Goal: Task Accomplishment & Management: Use online tool/utility

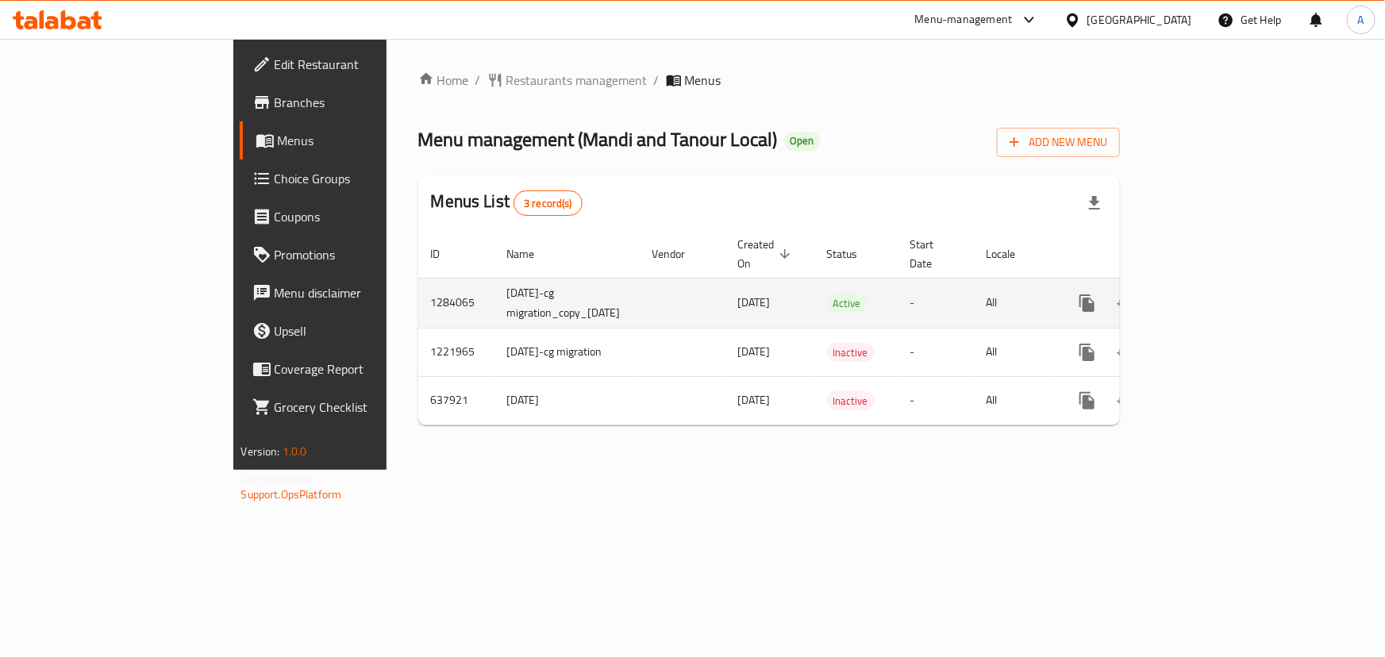
click at [1211, 294] on icon "enhanced table" at bounding box center [1201, 303] width 19 height 19
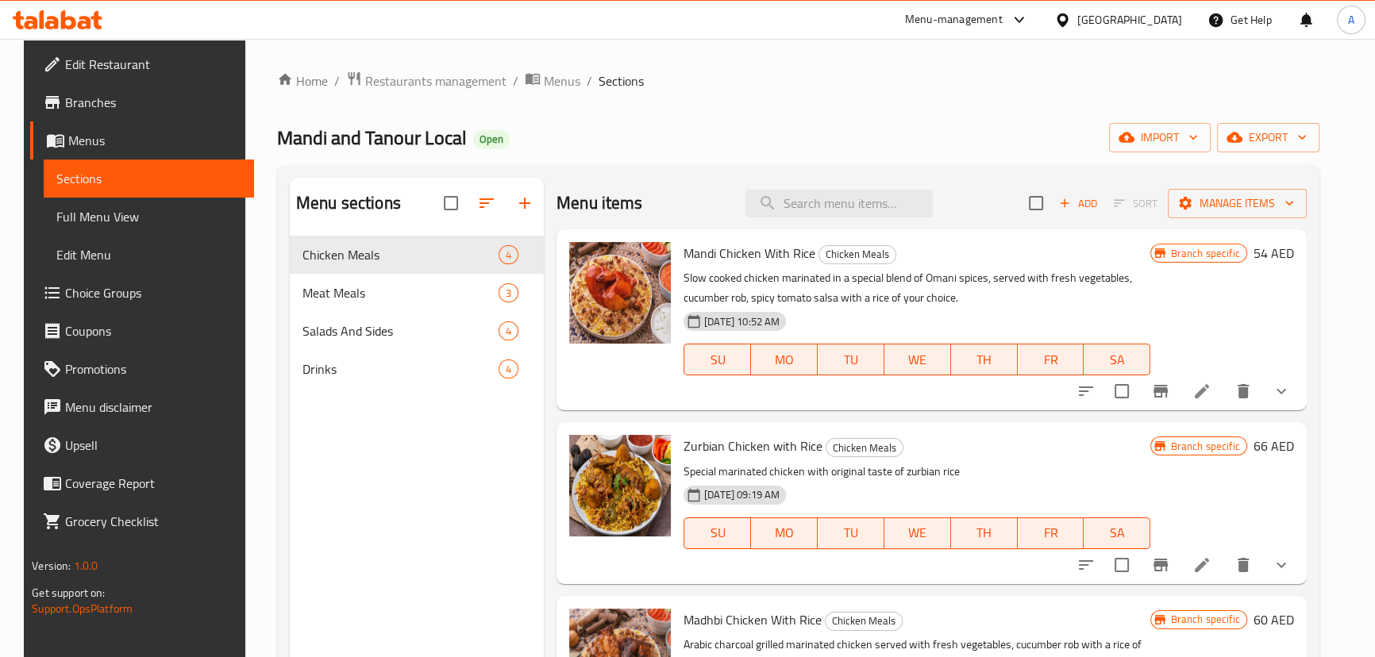
click at [839, 110] on div "Home / Restaurants management / Menus / Sections Mandi and Tanour Local Open im…" at bounding box center [798, 459] width 1042 height 777
click at [1263, 200] on span "Manage items" at bounding box center [1237, 204] width 114 height 20
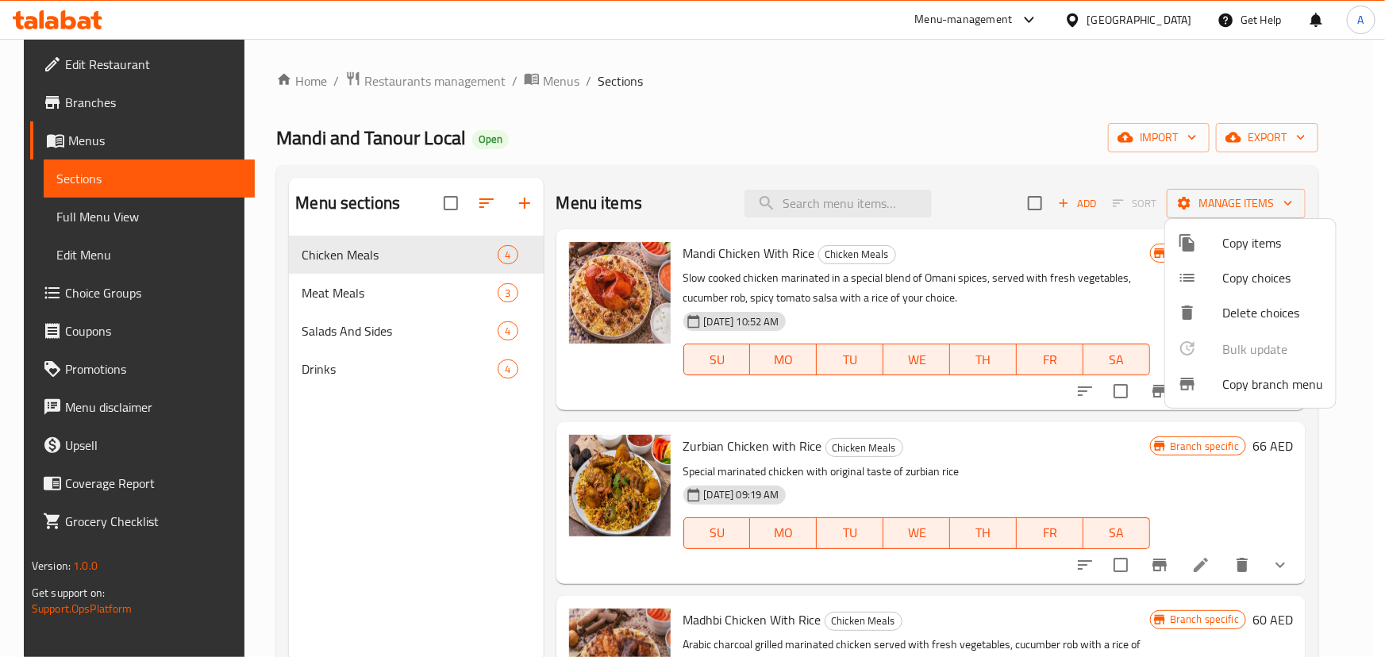
click at [1246, 384] on span "Copy branch menu" at bounding box center [1273, 384] width 101 height 19
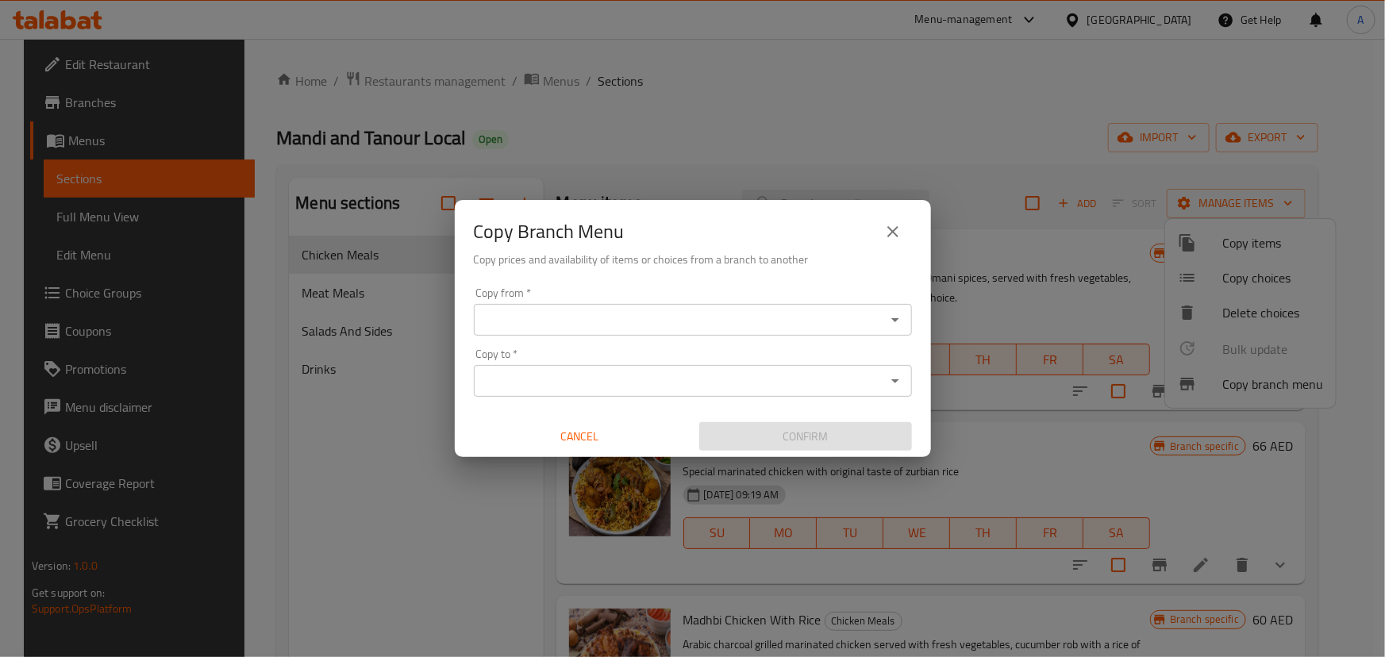
click at [900, 315] on icon "Open" at bounding box center [895, 319] width 19 height 19
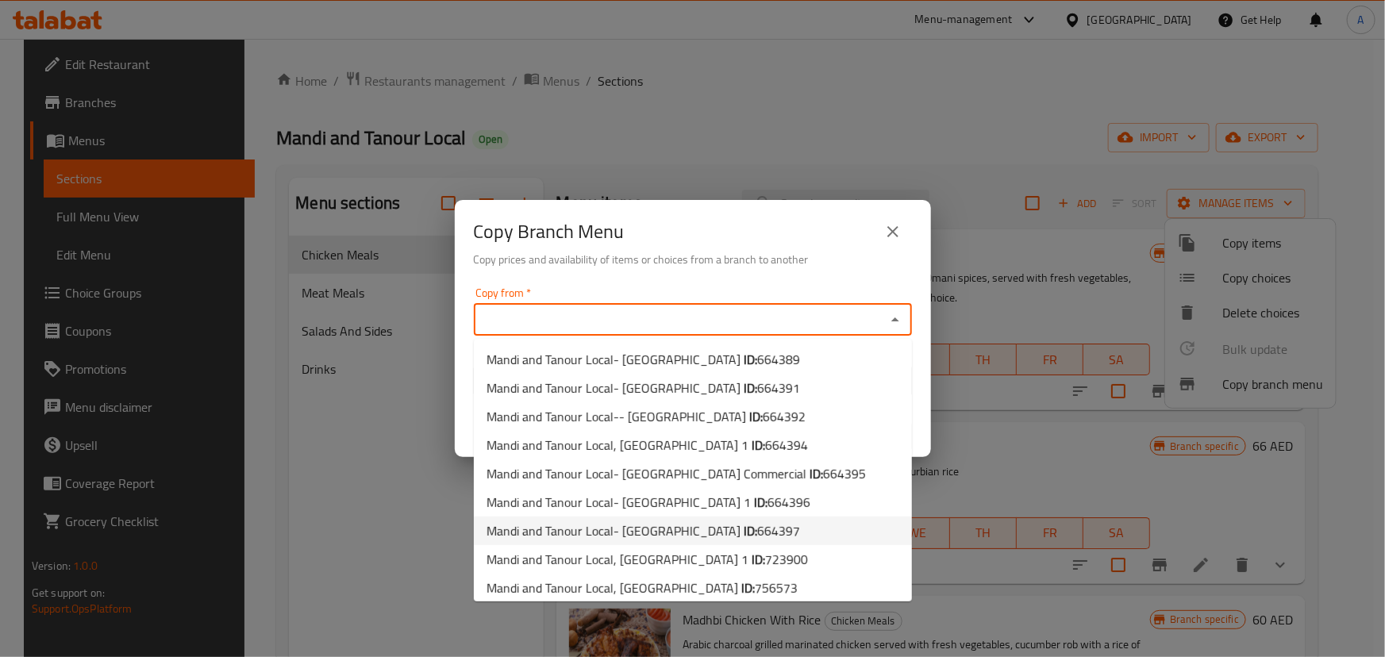
scroll to position [178, 0]
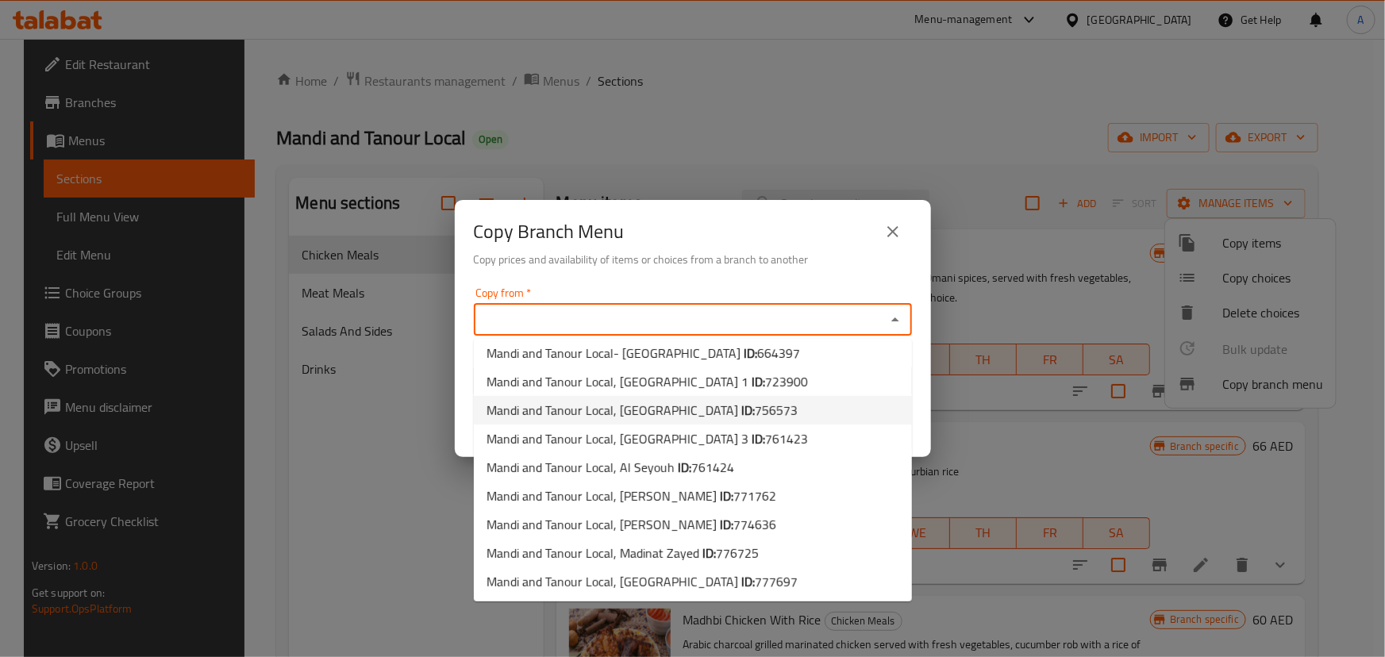
click at [691, 412] on span "Mandi and Tanour Local, [GEOGRAPHIC_DATA] ID: 756573" at bounding box center [642, 410] width 311 height 19
type input "Mandi and Tanour Local, [GEOGRAPHIC_DATA]"
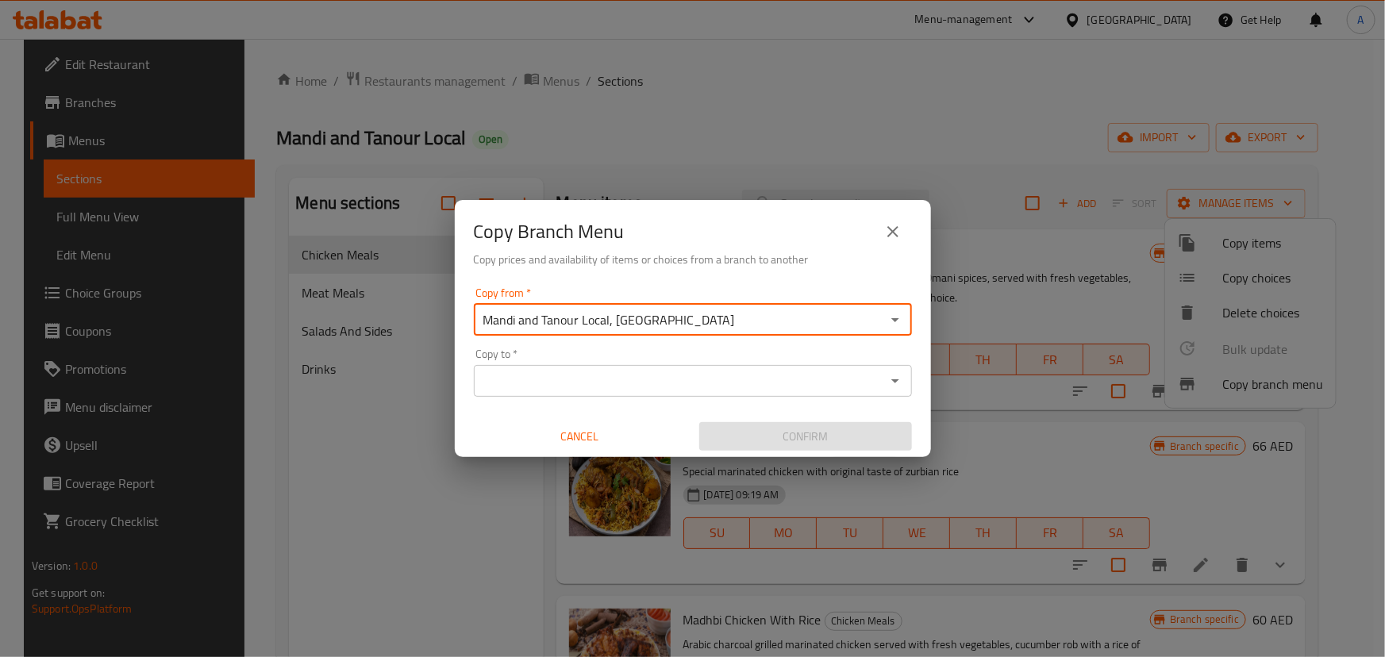
click at [888, 379] on icon "Open" at bounding box center [895, 381] width 19 height 19
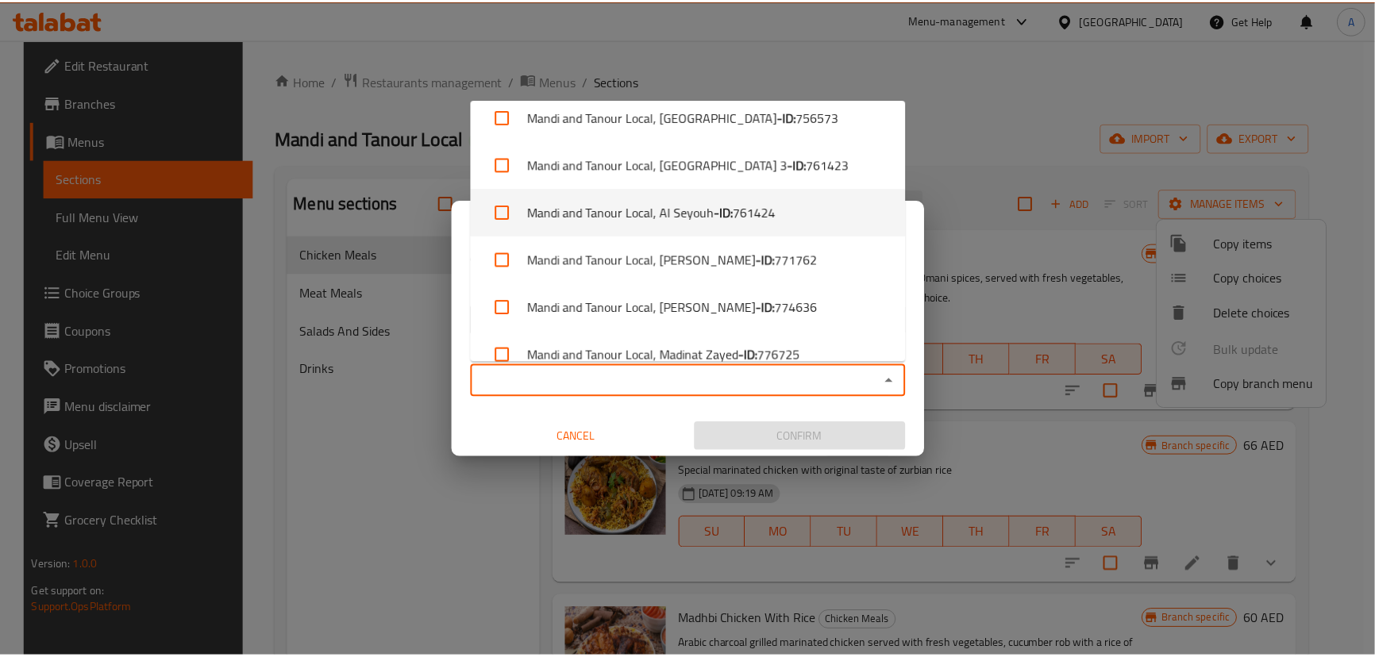
scroll to position [463, 0]
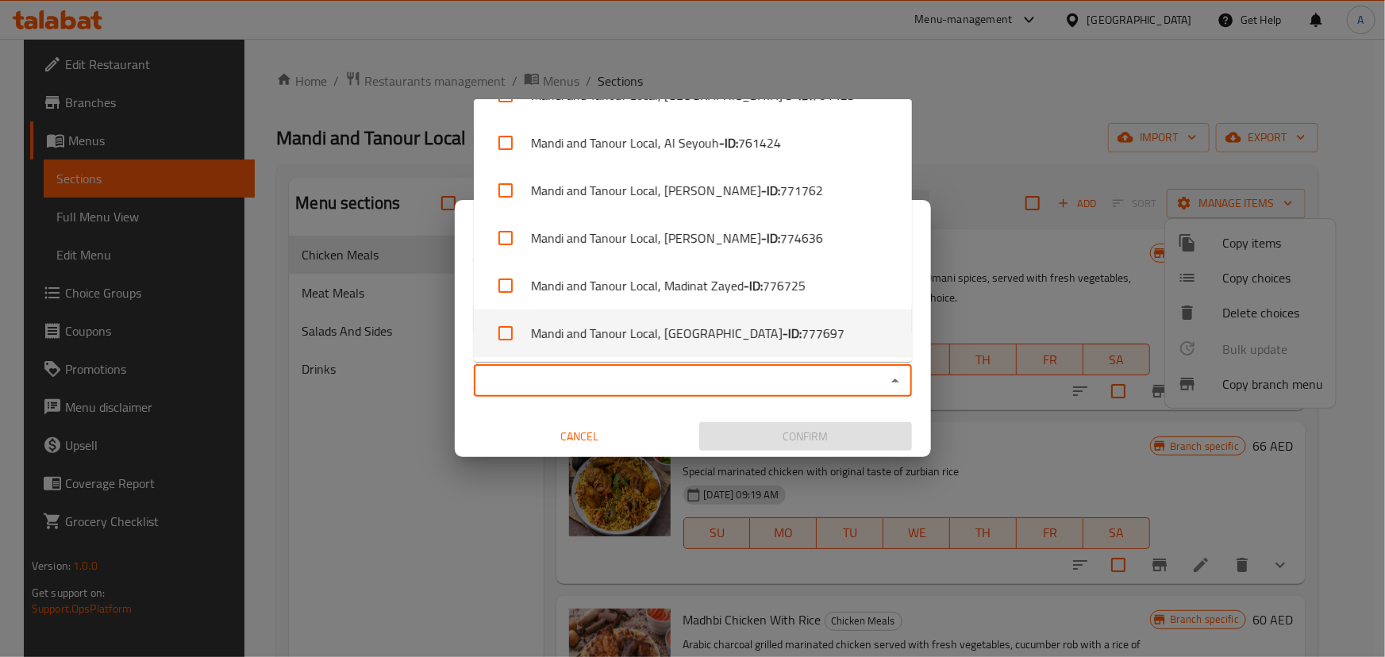
click at [635, 337] on li "Mandi and Tanour Local, AlEtihad - ID: 777697" at bounding box center [693, 334] width 438 height 48
checkbox input "true"
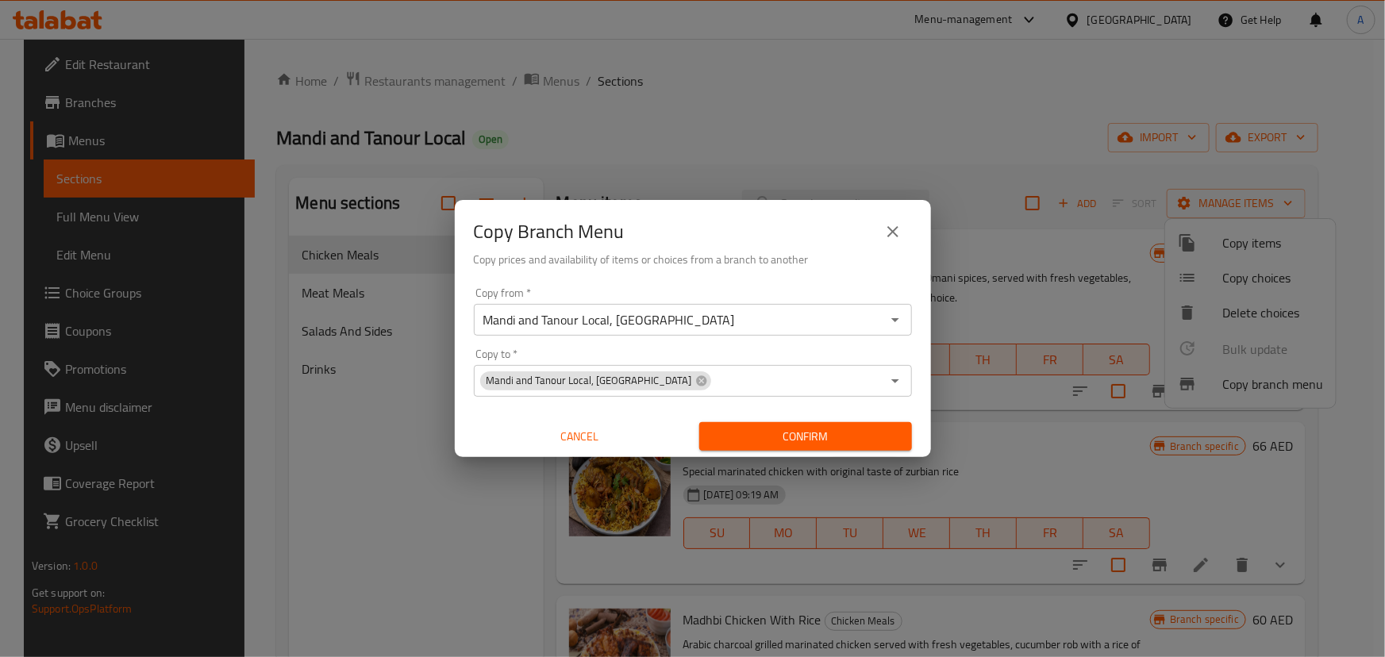
click at [802, 453] on div "Confirm" at bounding box center [805, 437] width 225 height 42
click at [801, 442] on span "Confirm" at bounding box center [805, 437] width 187 height 20
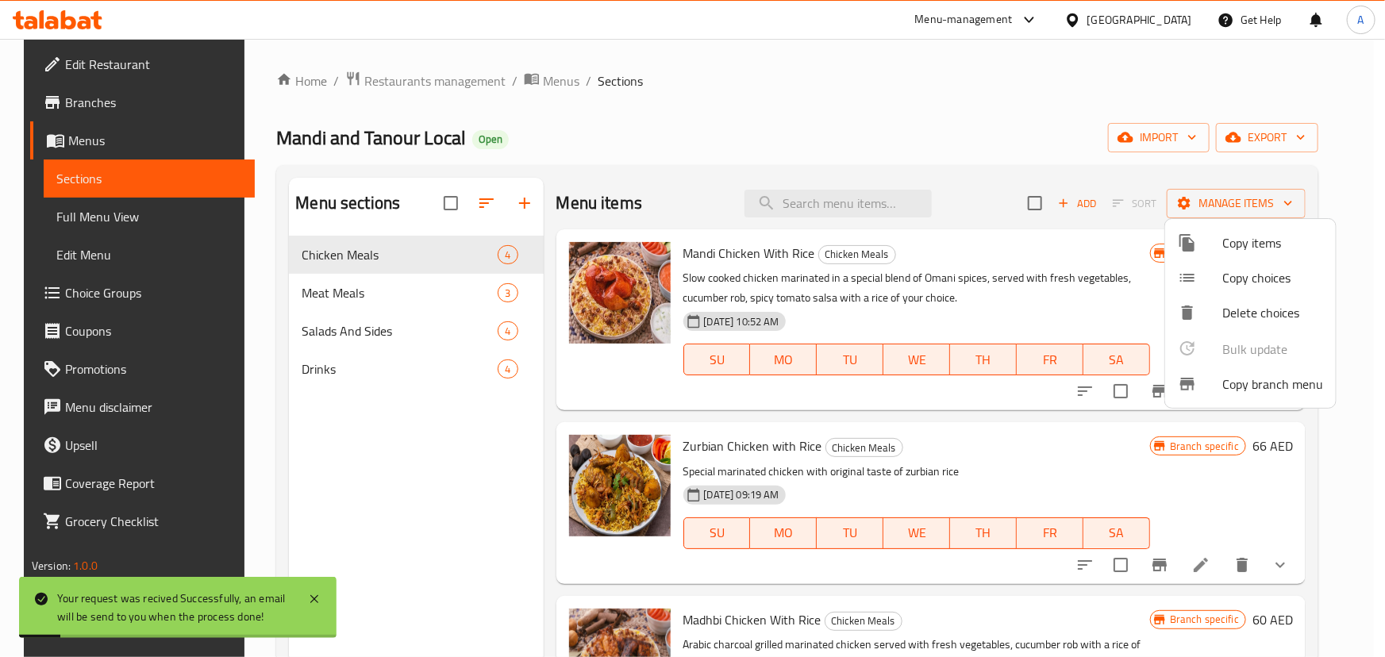
click at [404, 148] on div at bounding box center [692, 328] width 1385 height 657
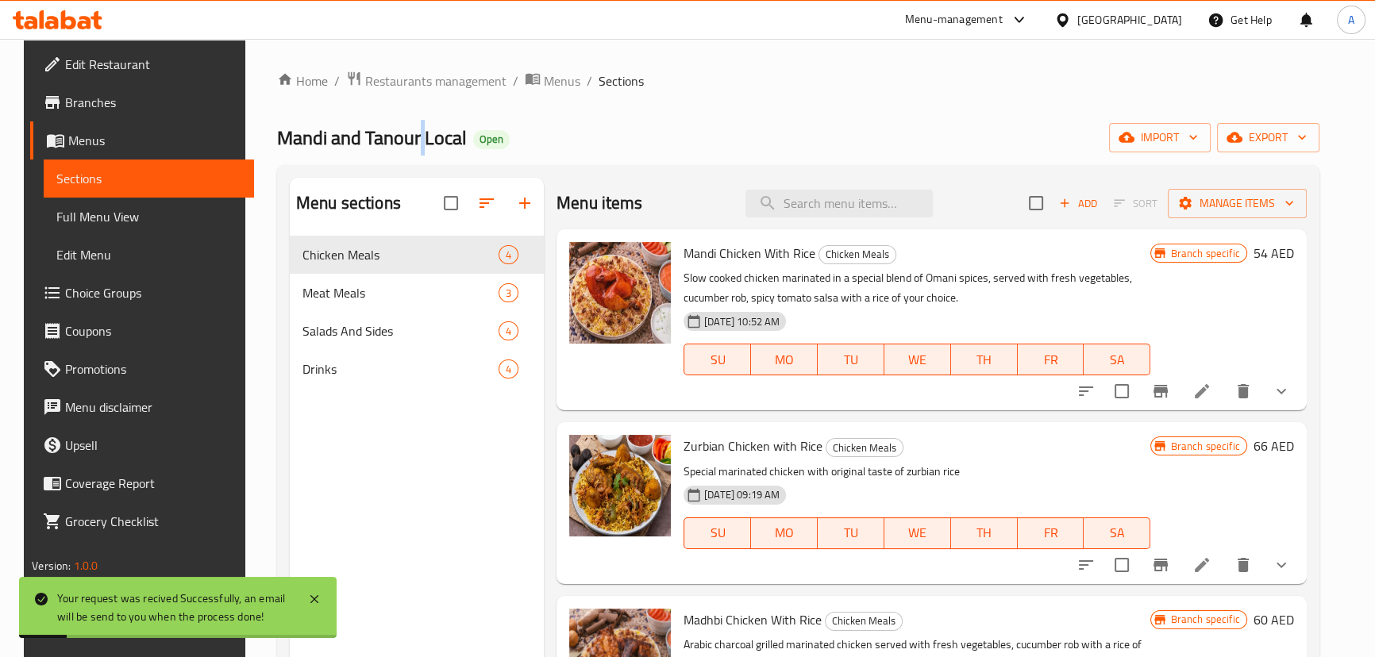
click at [404, 148] on span "Mandi and Tanour Local" at bounding box center [372, 138] width 190 height 36
click at [839, 148] on div "Mandi and Tanour Local Open import export" at bounding box center [798, 137] width 1042 height 29
click at [720, 161] on div "Home / Restaurants management / Menus / Sections Mandi and Tanour Local Open im…" at bounding box center [798, 459] width 1042 height 777
drag, startPoint x: 406, startPoint y: 148, endPoint x: 470, endPoint y: 152, distance: 64.5
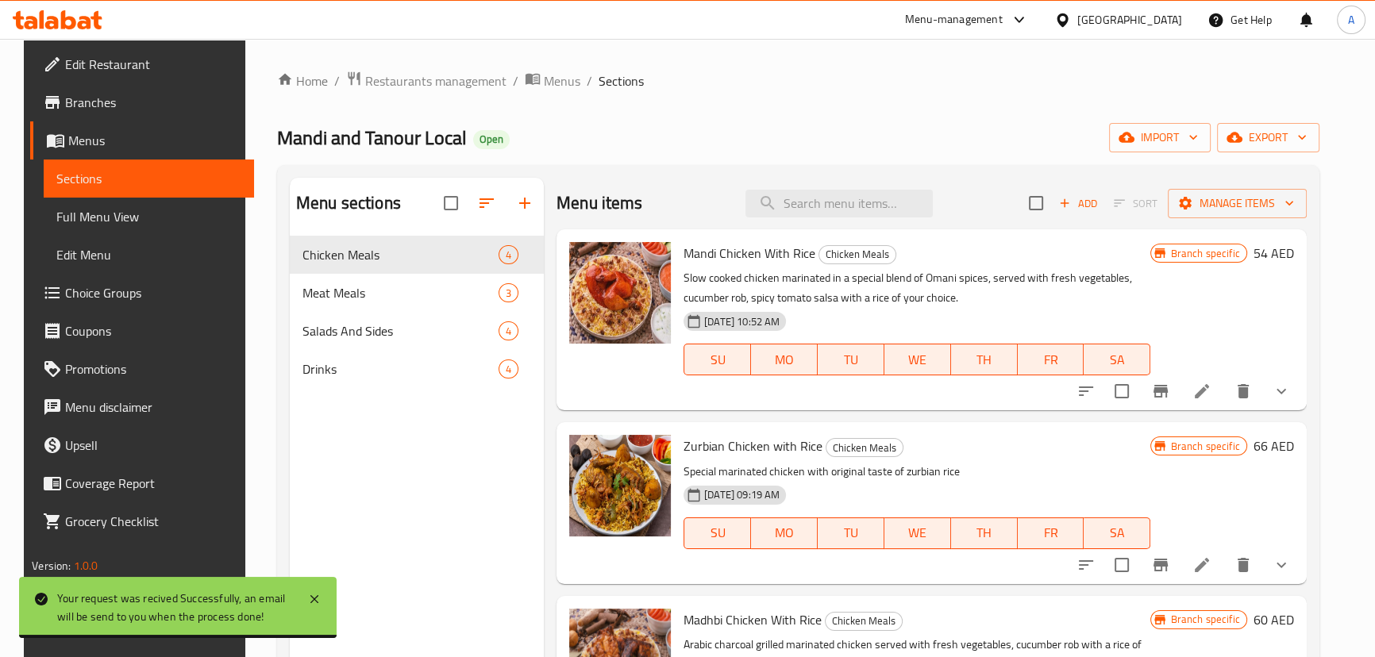
click at [468, 152] on div "Home / Restaurants management / Menus / Sections Mandi and Tanour Local Open im…" at bounding box center [798, 459] width 1042 height 777
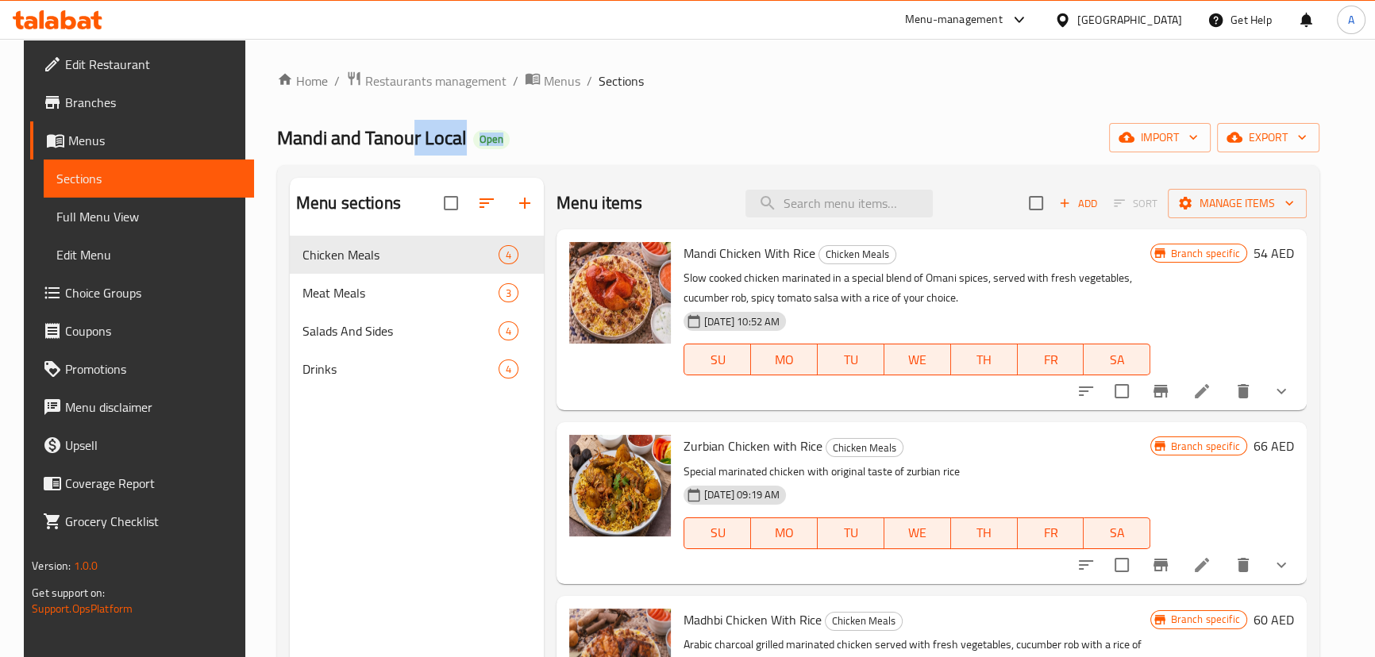
click at [528, 136] on div "Mandi and Tanour Local Open import export" at bounding box center [798, 137] width 1042 height 29
click at [123, 94] on span "Branches" at bounding box center [152, 102] width 175 height 19
